Goal: Task Accomplishment & Management: Use online tool/utility

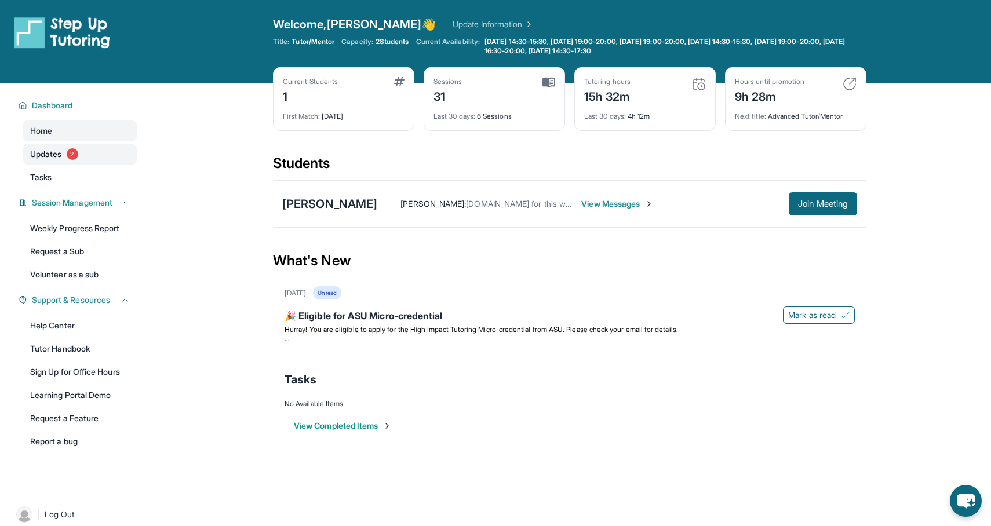
click at [88, 159] on link "Updates 2" at bounding box center [80, 154] width 114 height 21
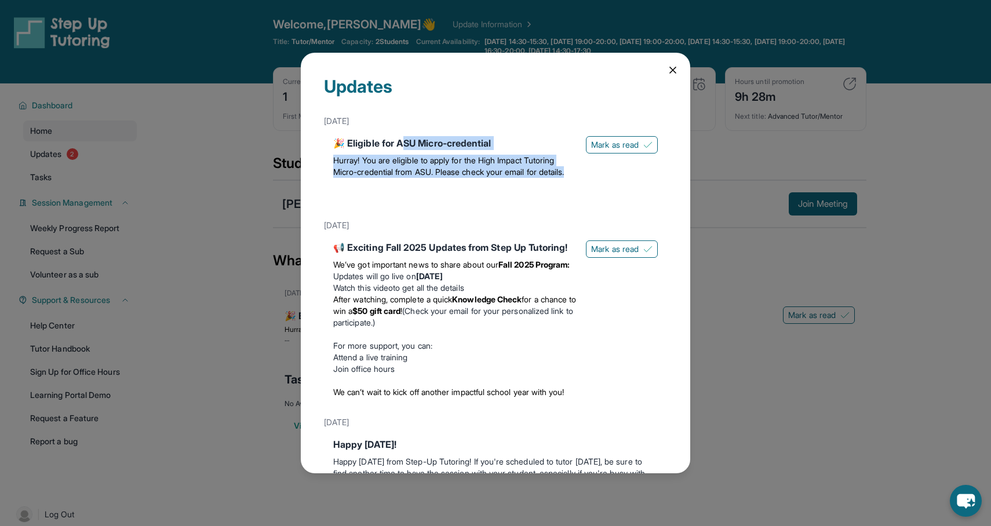
drag, startPoint x: 404, startPoint y: 142, endPoint x: 403, endPoint y: 184, distance: 41.7
click at [403, 184] on div "🎉 Eligible for ASU Micro-credential Hurray! You are eligible to apply for the H…" at bounding box center [454, 171] width 243 height 70
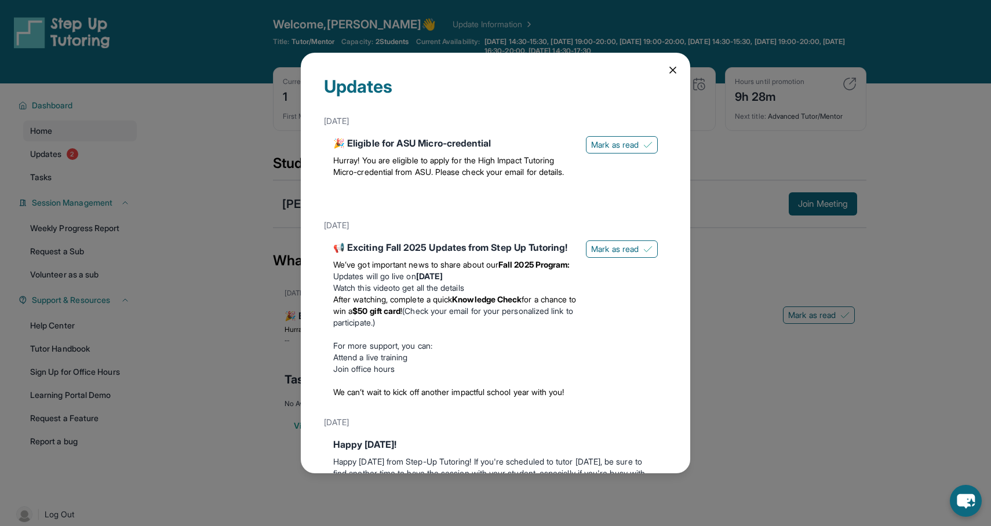
click at [459, 178] on p "Hurray! You are eligible to apply for the High Impact Tutoring Micro-credential…" at bounding box center [454, 166] width 243 height 23
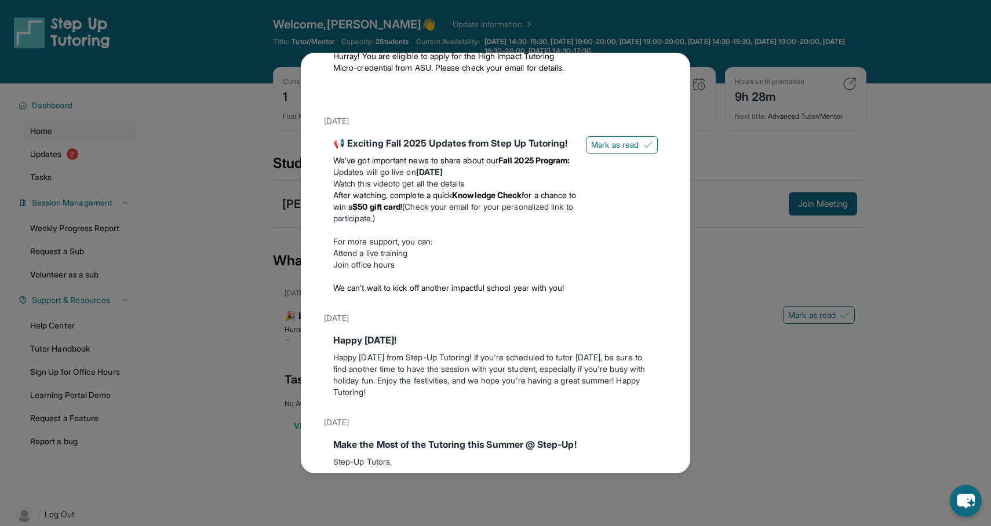
scroll to position [133, 0]
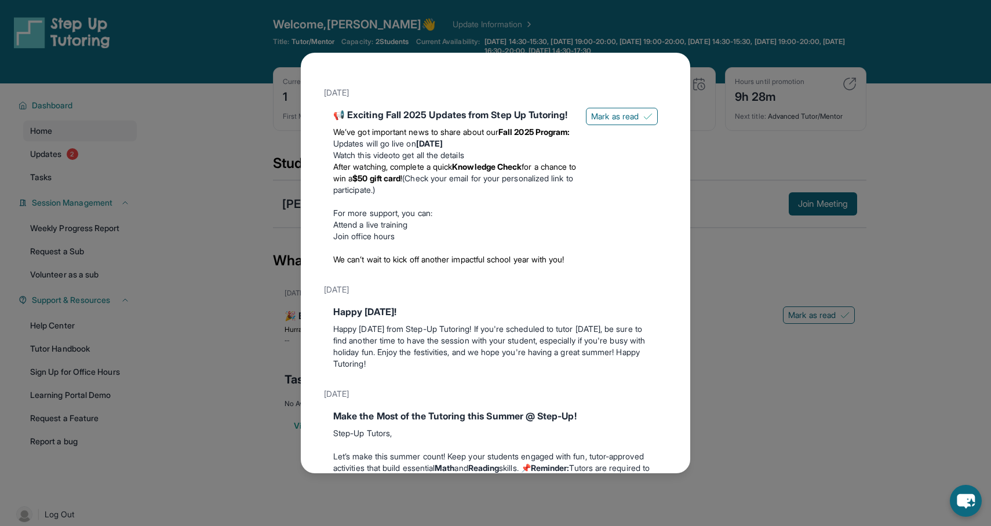
click at [240, 232] on div "Updates [DATE] 🎉 Eligible for ASU Micro-credential Hurray! You are eligible to …" at bounding box center [495, 263] width 991 height 526
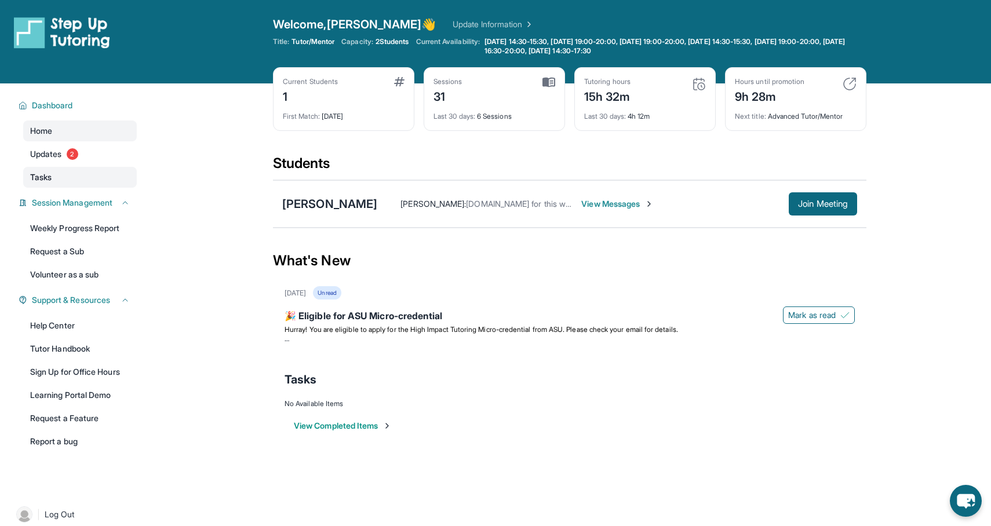
click at [80, 178] on link "Tasks" at bounding box center [80, 177] width 114 height 21
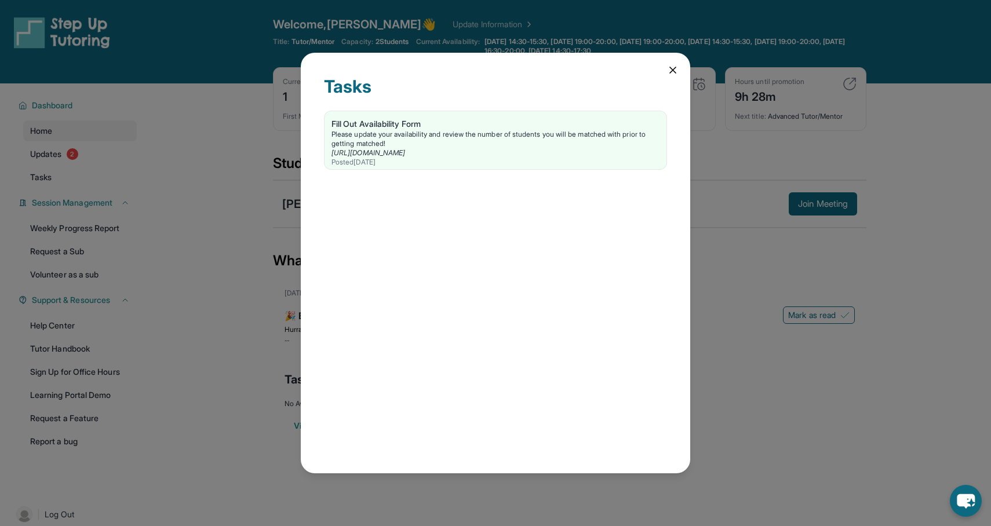
click at [199, 205] on div "Tasks Fill Out Availability Form Please update your availability and review the…" at bounding box center [495, 263] width 991 height 526
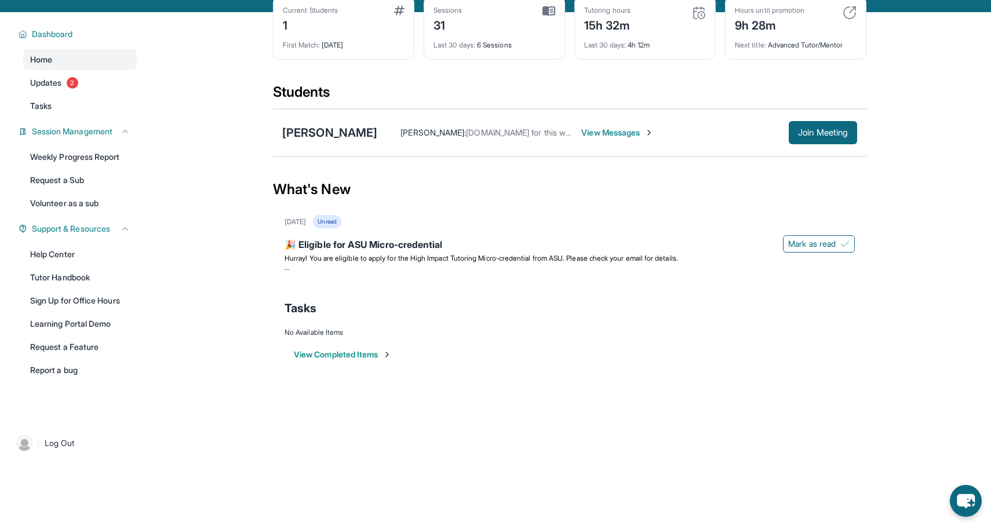
scroll to position [0, 0]
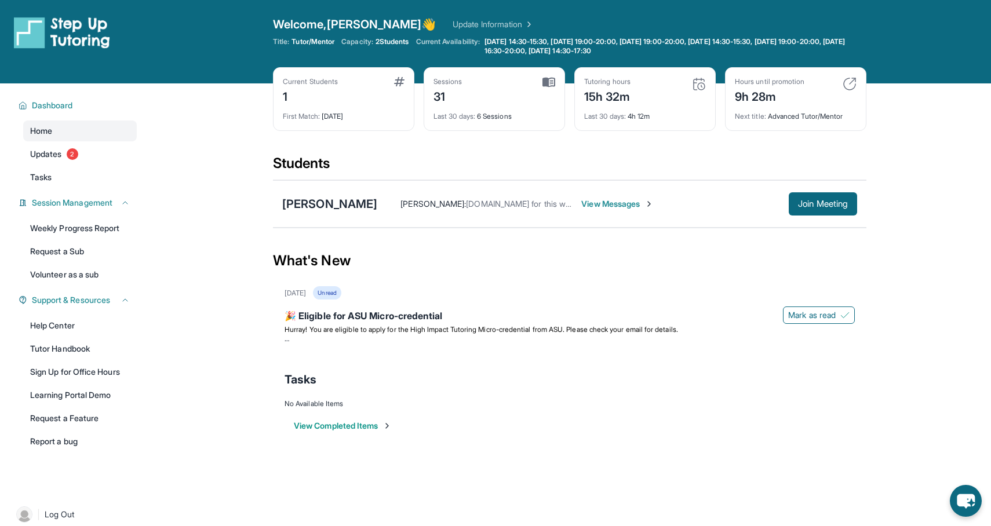
click at [453, 23] on link "Update Information" at bounding box center [493, 25] width 81 height 12
click at [809, 203] on span "Join Meeting" at bounding box center [823, 203] width 50 height 7
